Goal: Information Seeking & Learning: Understand process/instructions

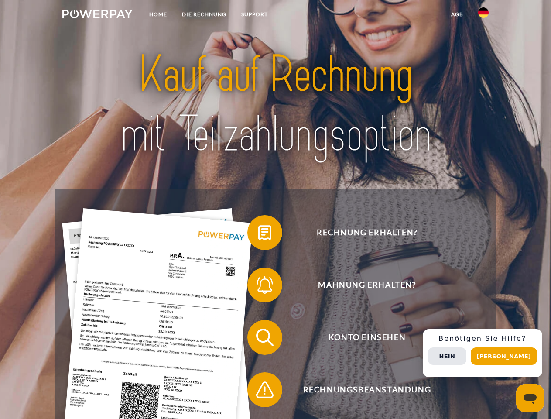
click at [97, 15] on img at bounding box center [97, 14] width 70 height 9
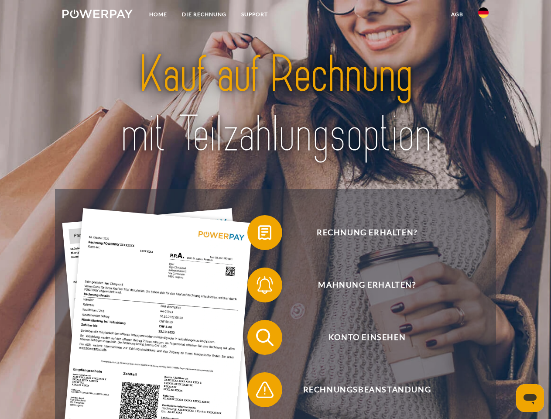
click at [484, 15] on img at bounding box center [483, 12] width 10 height 10
click at [457, 14] on link "agb" at bounding box center [457, 15] width 27 height 16
click at [258, 234] on span at bounding box center [252, 233] width 44 height 44
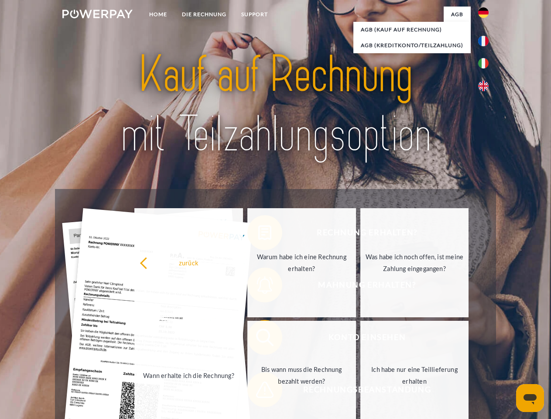
click at [258, 287] on div "Rechnung erhalten? Mahnung erhalten? Konto einsehen" at bounding box center [275, 363] width 441 height 349
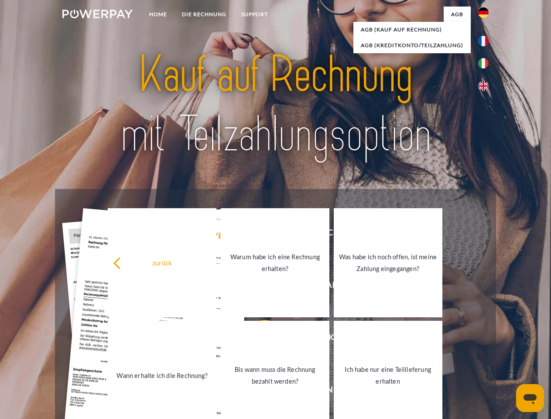
click at [258, 339] on link "Bis wann muss die Rechnung bezahlt werden?" at bounding box center [275, 375] width 109 height 109
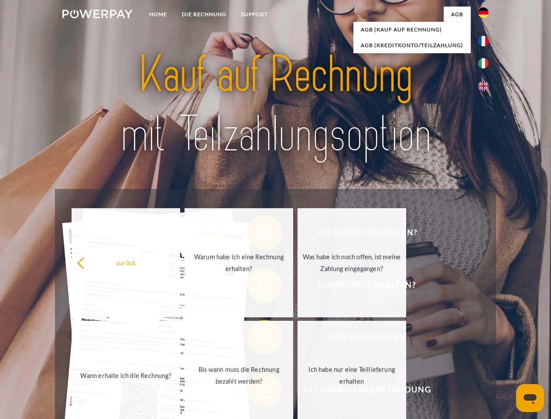
click at [258, 392] on span at bounding box center [252, 390] width 44 height 44
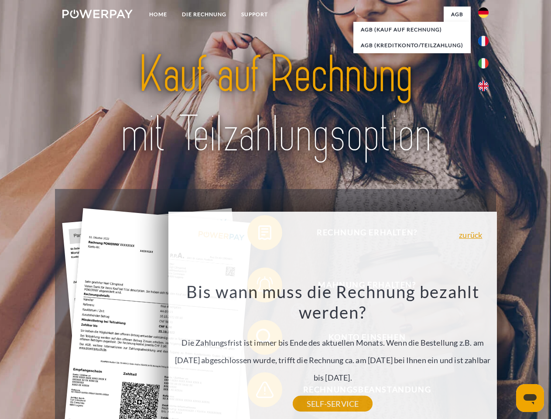
click at [486, 353] on div "Rechnung erhalten? Mahnung erhalten? Konto einsehen" at bounding box center [275, 363] width 441 height 349
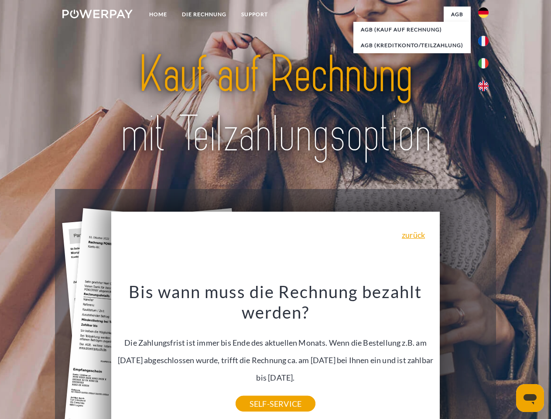
click at [464, 355] on span "Konto einsehen" at bounding box center [367, 337] width 214 height 35
click at [507, 356] on header "Home DIE RECHNUNG SUPPORT" at bounding box center [275, 301] width 551 height 603
